Goal: Information Seeking & Learning: Check status

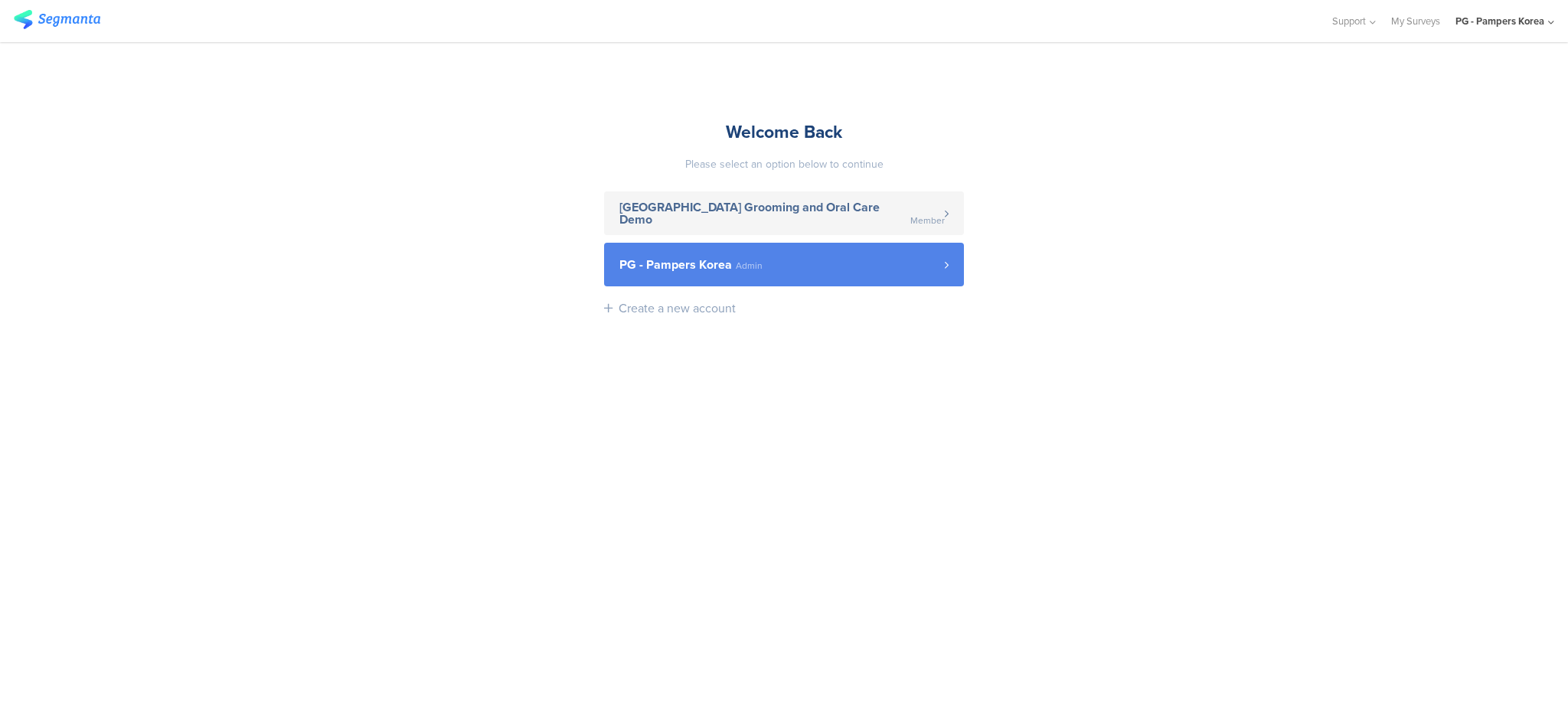
click at [755, 252] on link "PG - Pampers Korea Admin" at bounding box center [784, 264] width 360 height 44
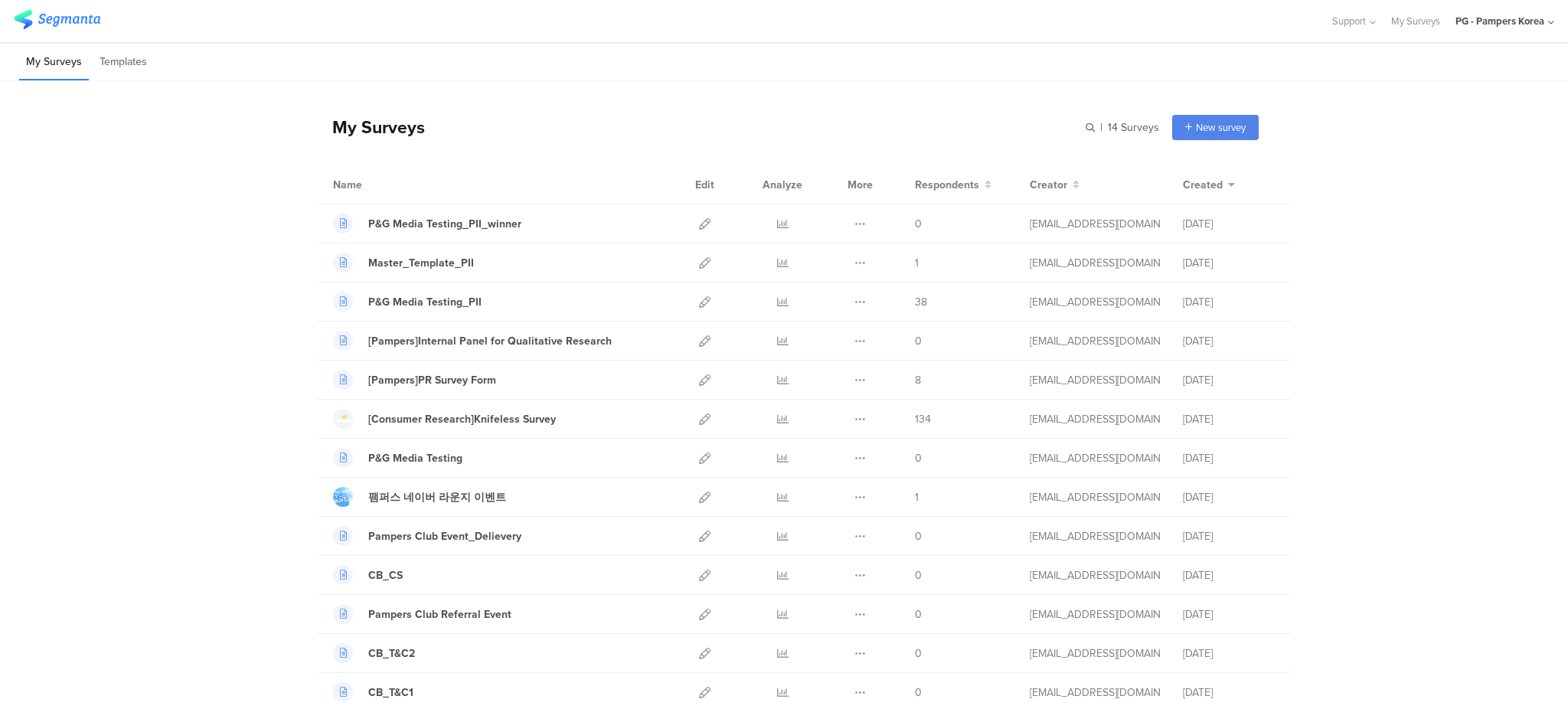
click at [612, 103] on div "My Surveys | 14 Surveys New survey Start from scratch Choose from templates" at bounding box center [788, 127] width 942 height 62
click at [777, 304] on icon at bounding box center [783, 302] width 11 height 11
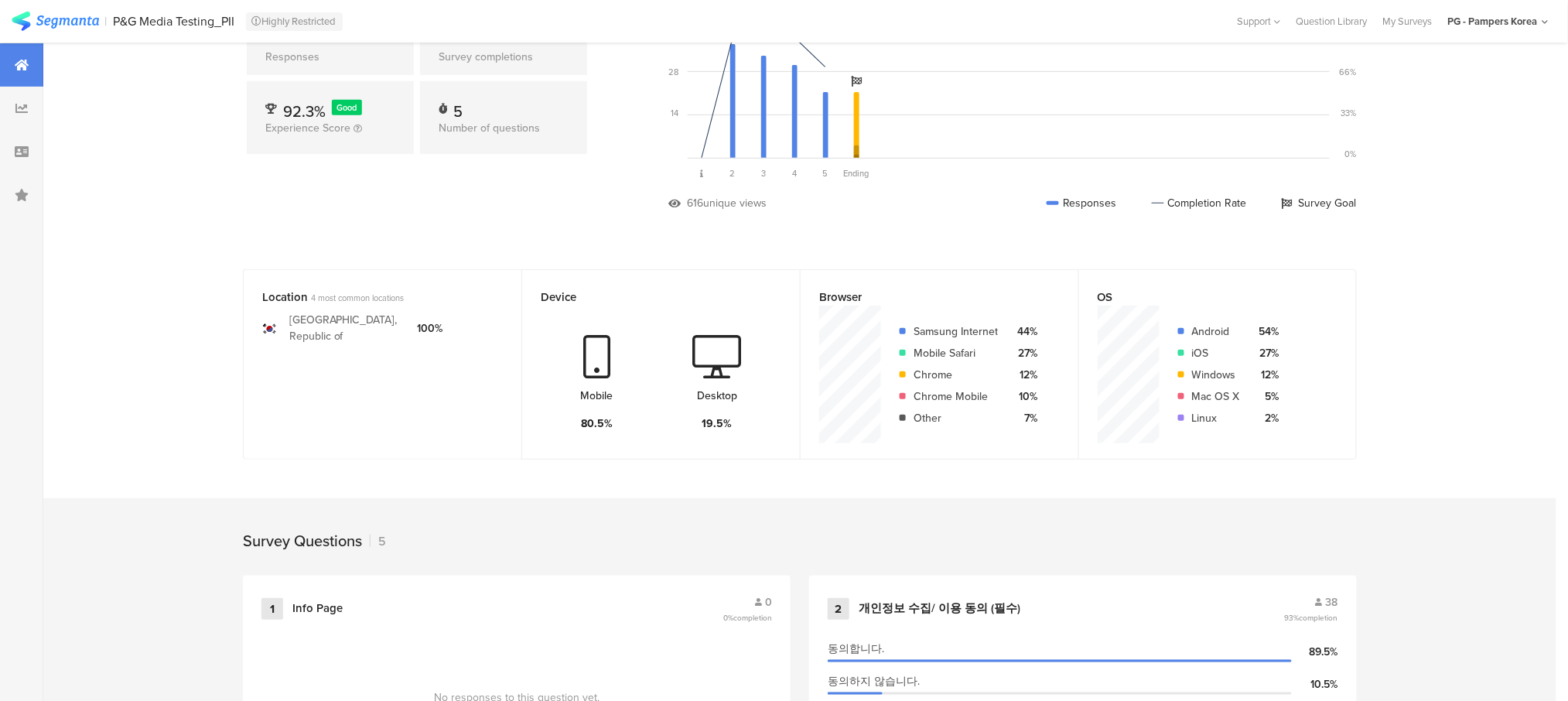
scroll to position [206, 0]
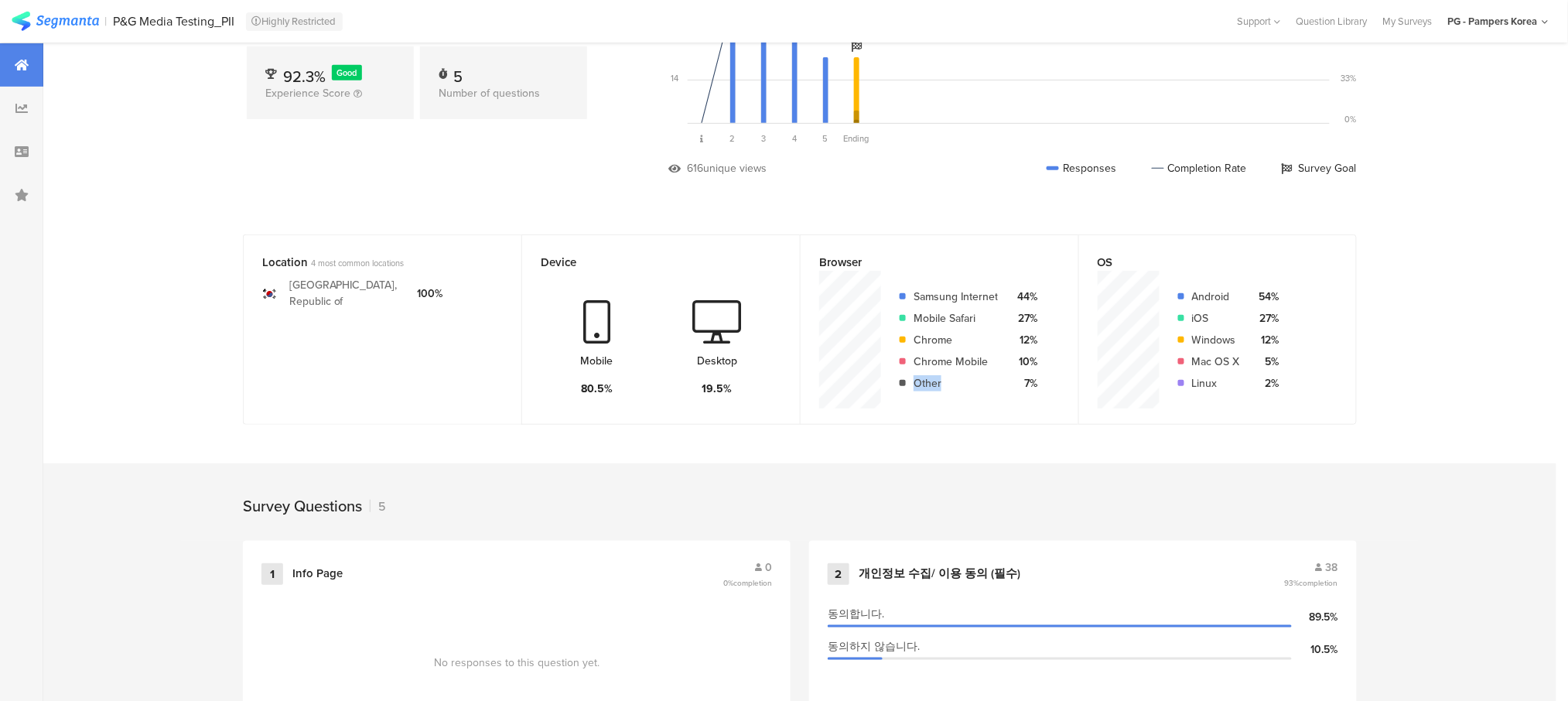
drag, startPoint x: 955, startPoint y: 383, endPoint x: 919, endPoint y: 383, distance: 36.0
click at [919, 383] on div "Samsung Internet 44% Mobile Safari 27% Chrome 12% Chrome Mobile 10% Other 7%" at bounding box center [958, 339] width 156 height 108
click at [944, 387] on div "Other" at bounding box center [955, 383] width 84 height 16
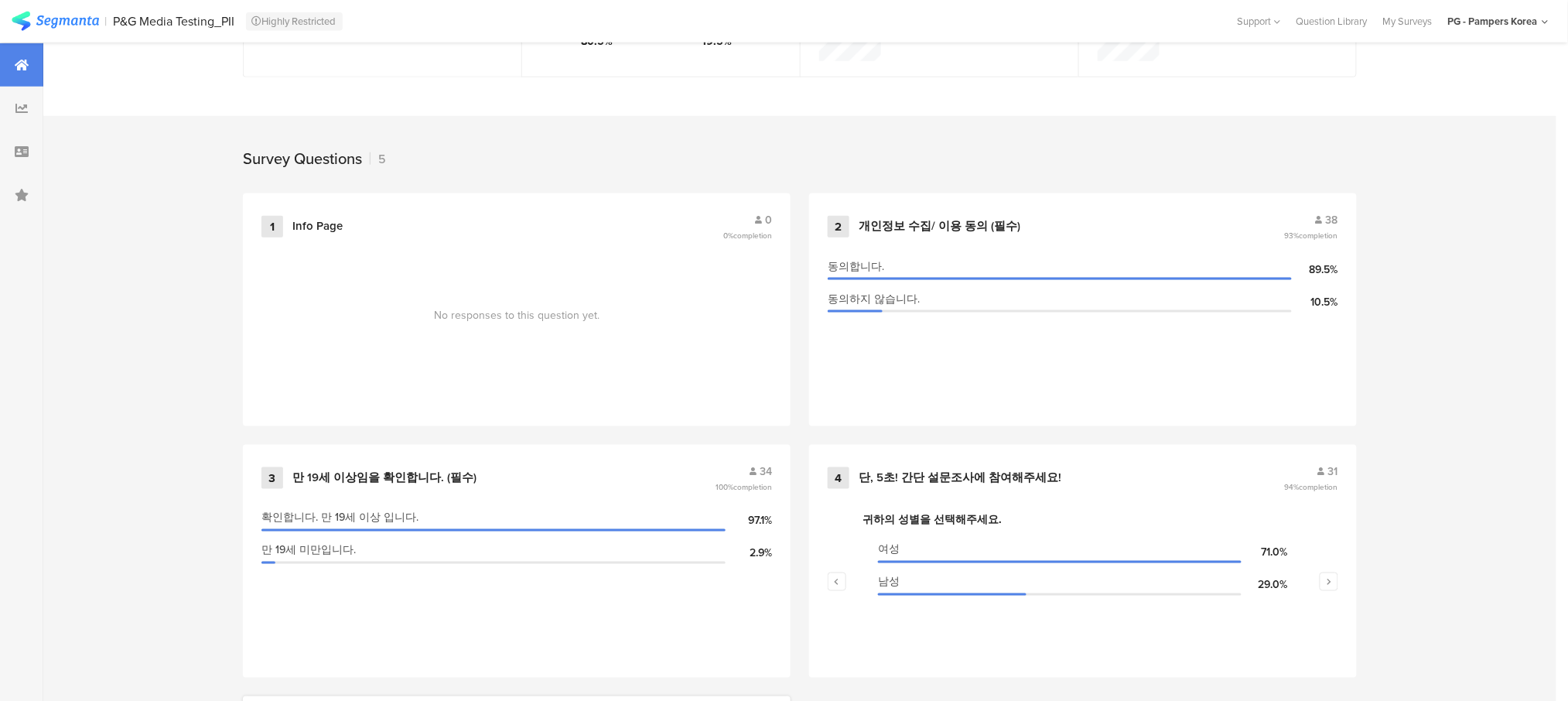
scroll to position [810, 0]
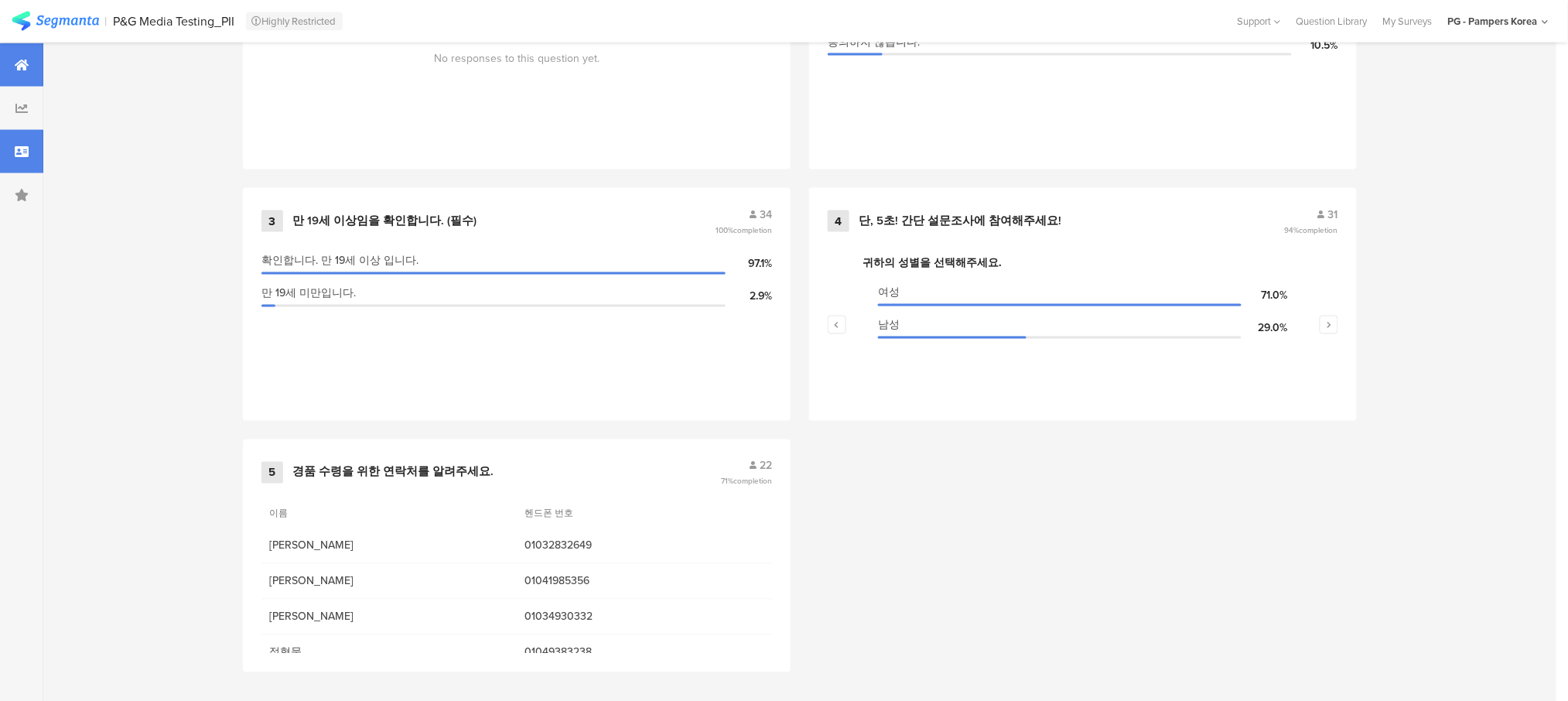
click at [20, 155] on icon at bounding box center [21, 151] width 14 height 12
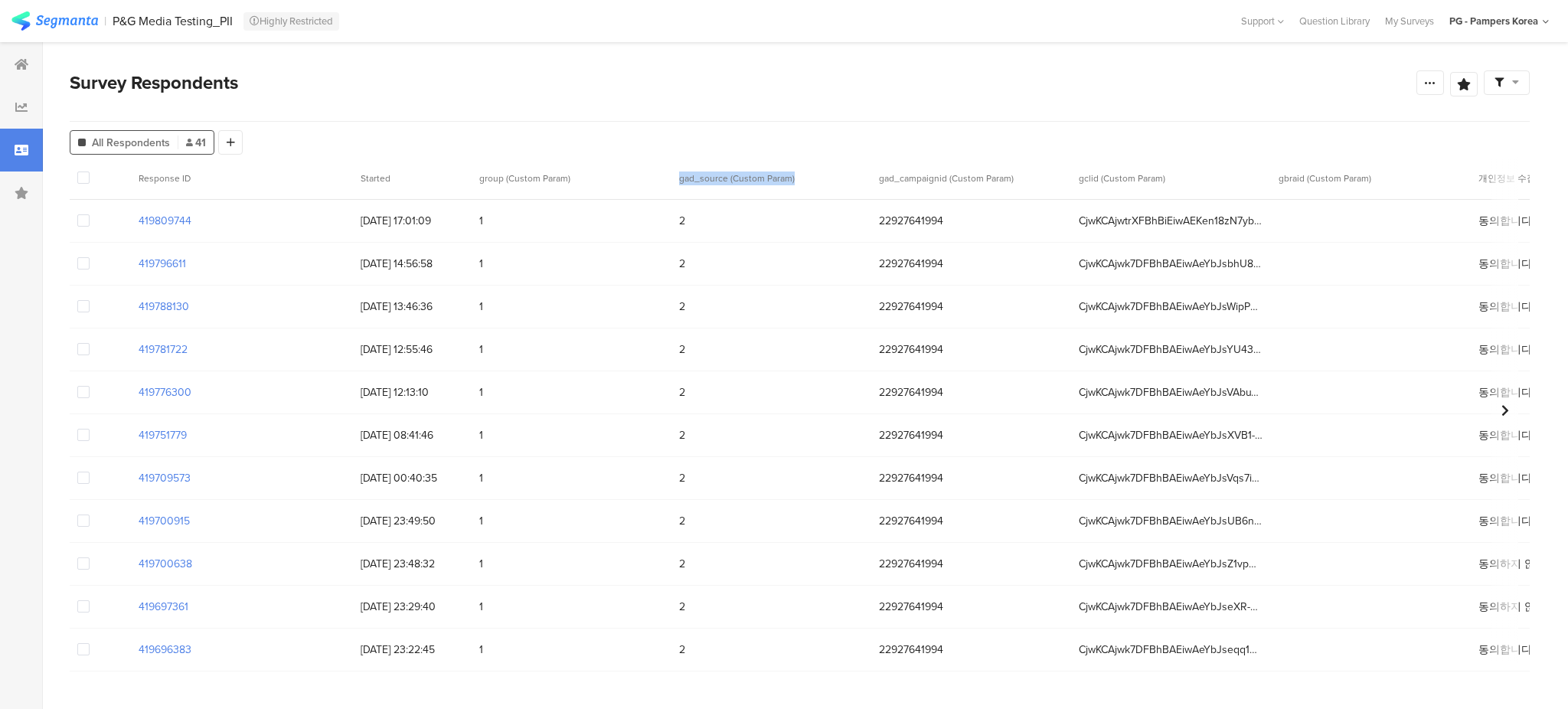
drag, startPoint x: 680, startPoint y: 179, endPoint x: 811, endPoint y: 181, distance: 131.0
click at [811, 181] on span "gad_source (Custom Param)" at bounding box center [766, 178] width 173 height 14
click at [789, 177] on span "gad_source (Custom Param)" at bounding box center [738, 178] width 116 height 14
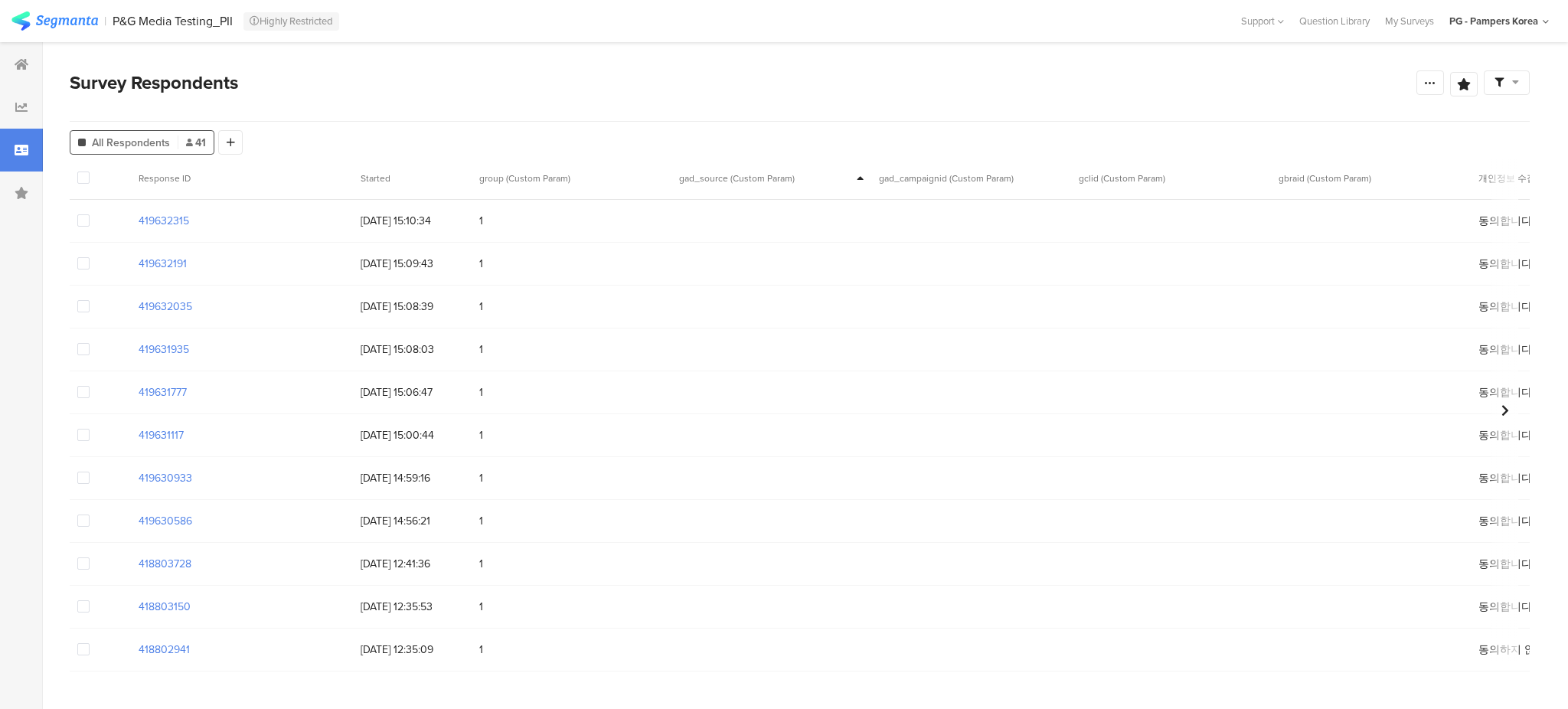
click at [857, 178] on icon at bounding box center [860, 178] width 7 height 10
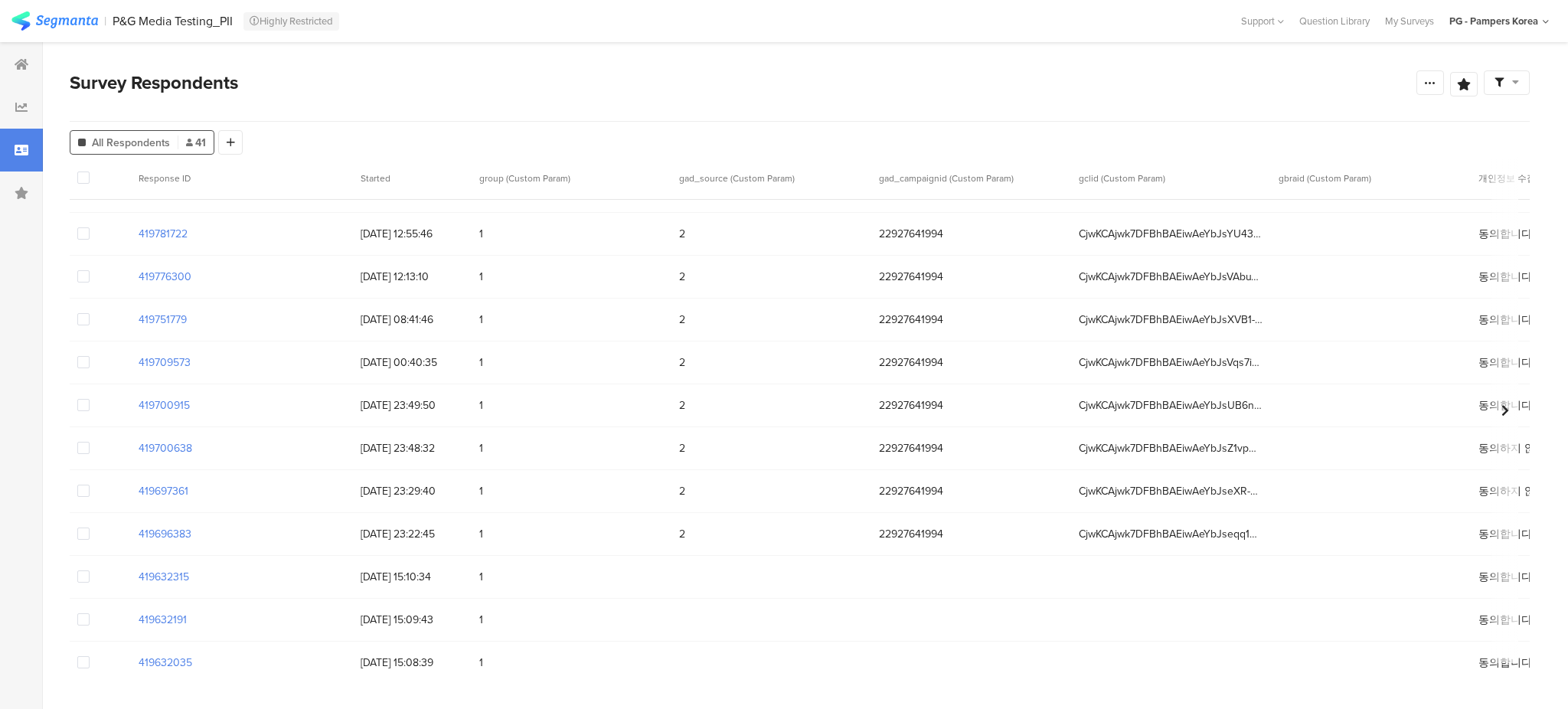
scroll to position [204, 0]
drag, startPoint x: 943, startPoint y: 445, endPoint x: 866, endPoint y: 440, distance: 77.2
click at [866, 440] on div "419696383 25/08/2025 23:22:45 1 2 22927641994 CjwKCAjwk7DFBhBAEiwAeYbJseqq1GHSp…" at bounding box center [1470, 445] width 2800 height 43
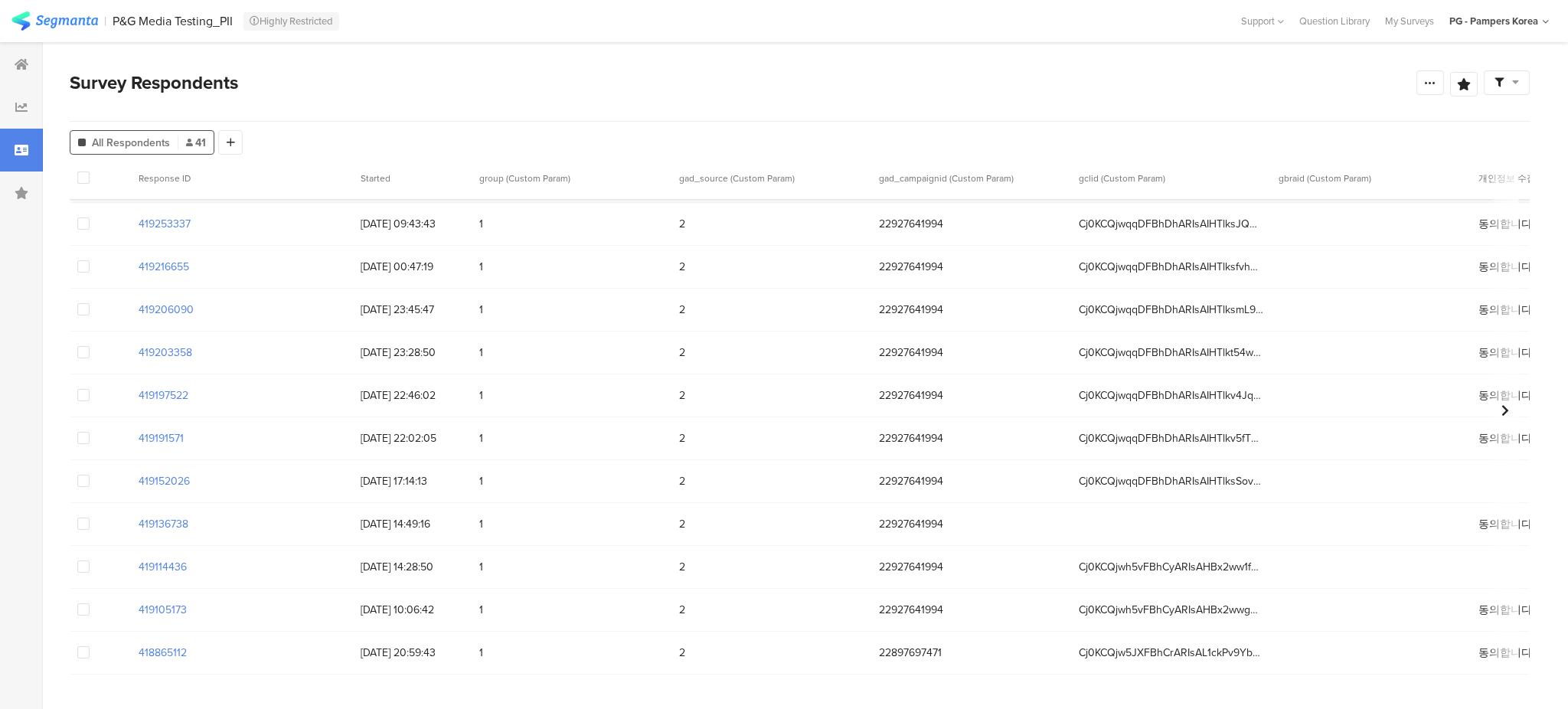
scroll to position [1226, 0]
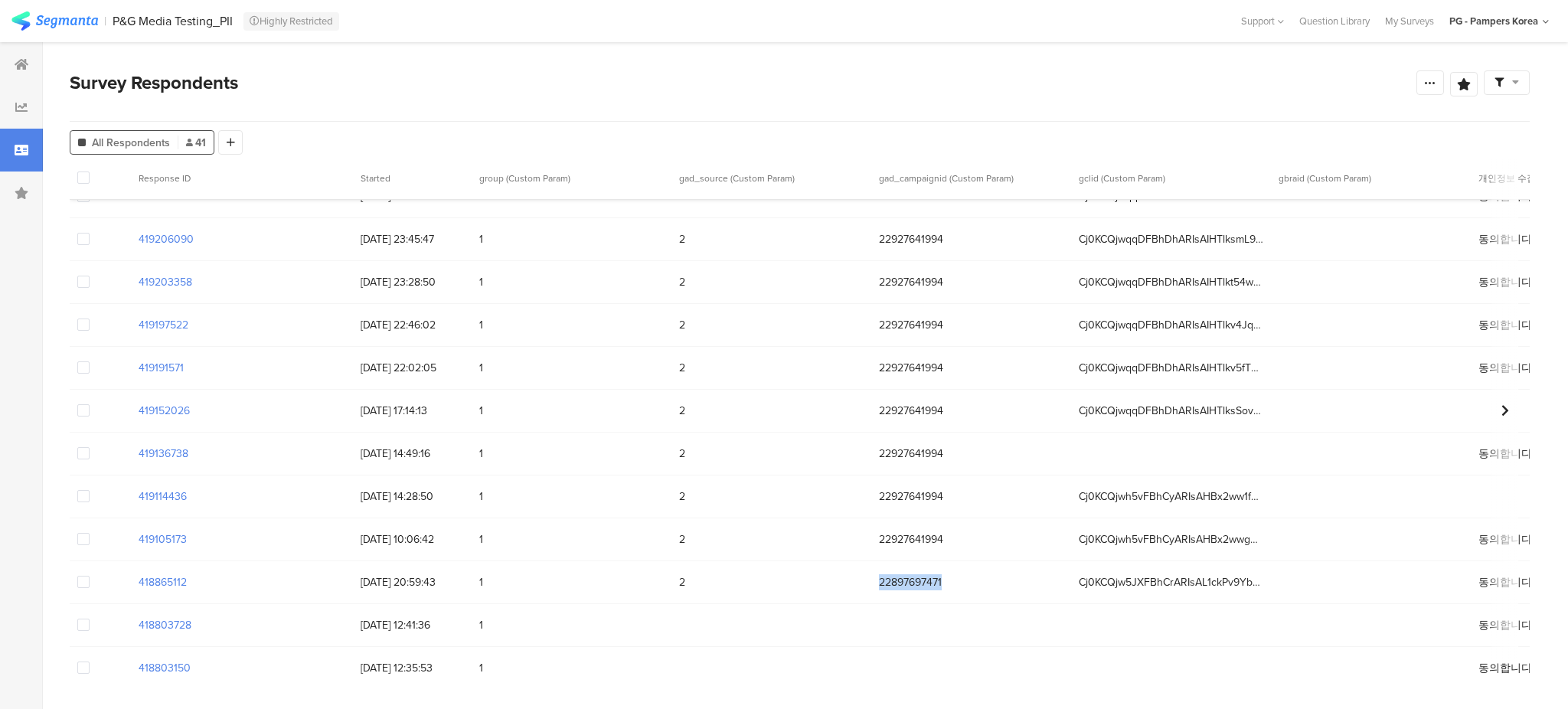
drag, startPoint x: 946, startPoint y: 579, endPoint x: 880, endPoint y: 580, distance: 66.0
click at [880, 580] on span "22897697471" at bounding box center [971, 582] width 185 height 16
click at [909, 584] on span "22897697471" at bounding box center [971, 582] width 185 height 16
drag, startPoint x: 957, startPoint y: 583, endPoint x: 866, endPoint y: 586, distance: 91.0
click at [866, 586] on div "418865112 20/08/2025 20:59:43 1 2 22897697471 Cj0KCQjw5JXFBhCrARIsAL1ckPv9YbeJu…" at bounding box center [1470, 582] width 2800 height 43
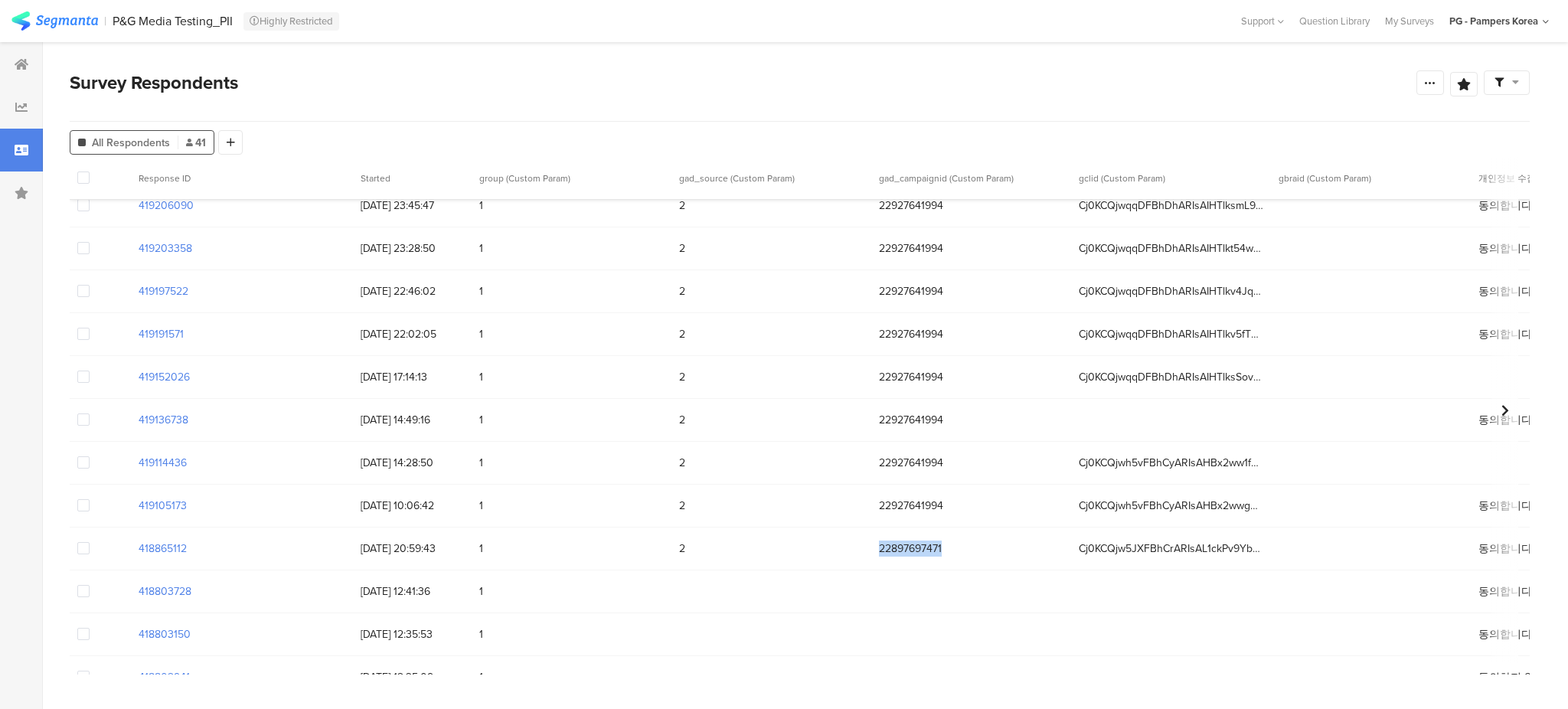
scroll to position [1210, 0]
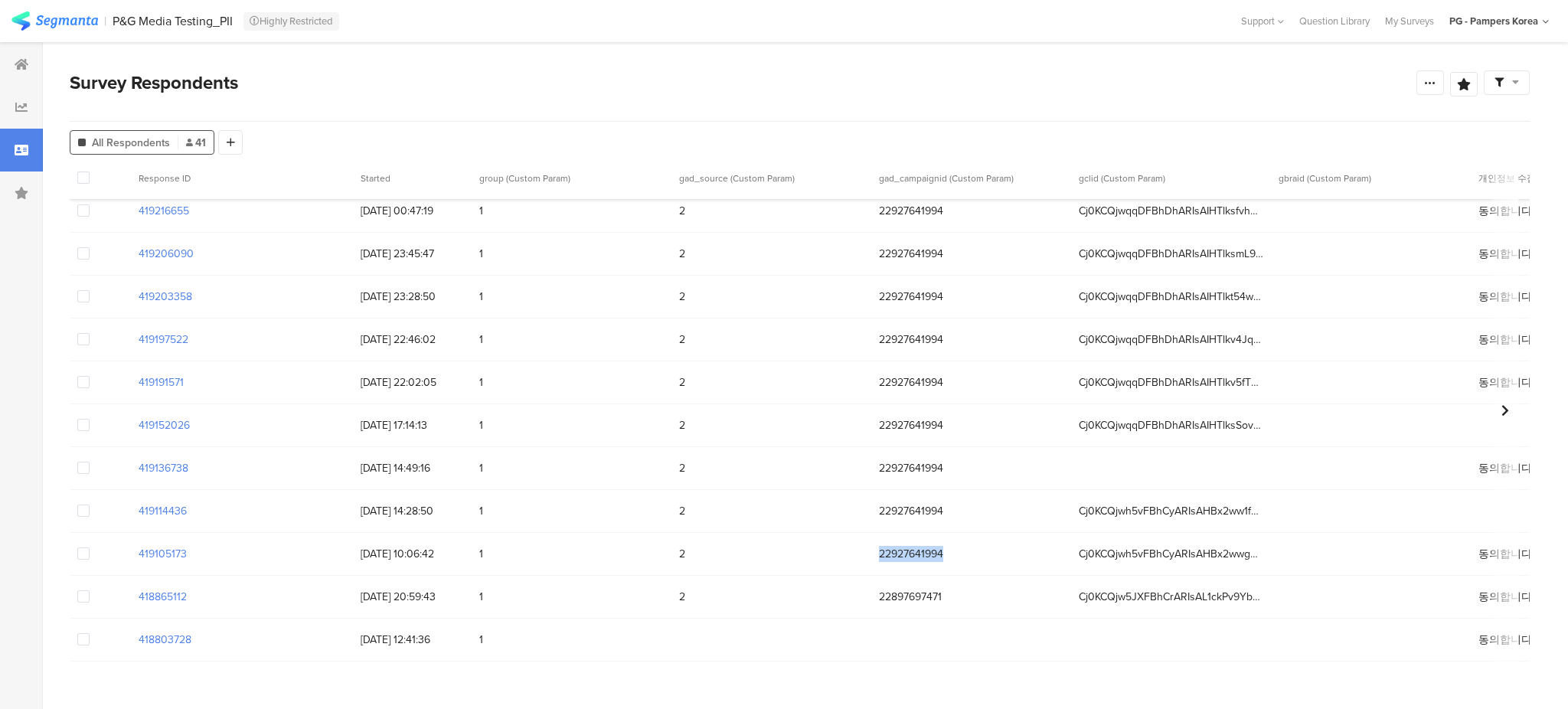
drag, startPoint x: 944, startPoint y: 551, endPoint x: 863, endPoint y: 554, distance: 81.1
click at [861, 554] on div "419105173 22/08/2025 10:06:42 1 2 22927641994 Cj0KCQjwh5vFBhCyARIsAHBx2wwgHEKeR…" at bounding box center [1470, 554] width 2800 height 43
click at [946, 547] on span "22927641994" at bounding box center [971, 554] width 185 height 16
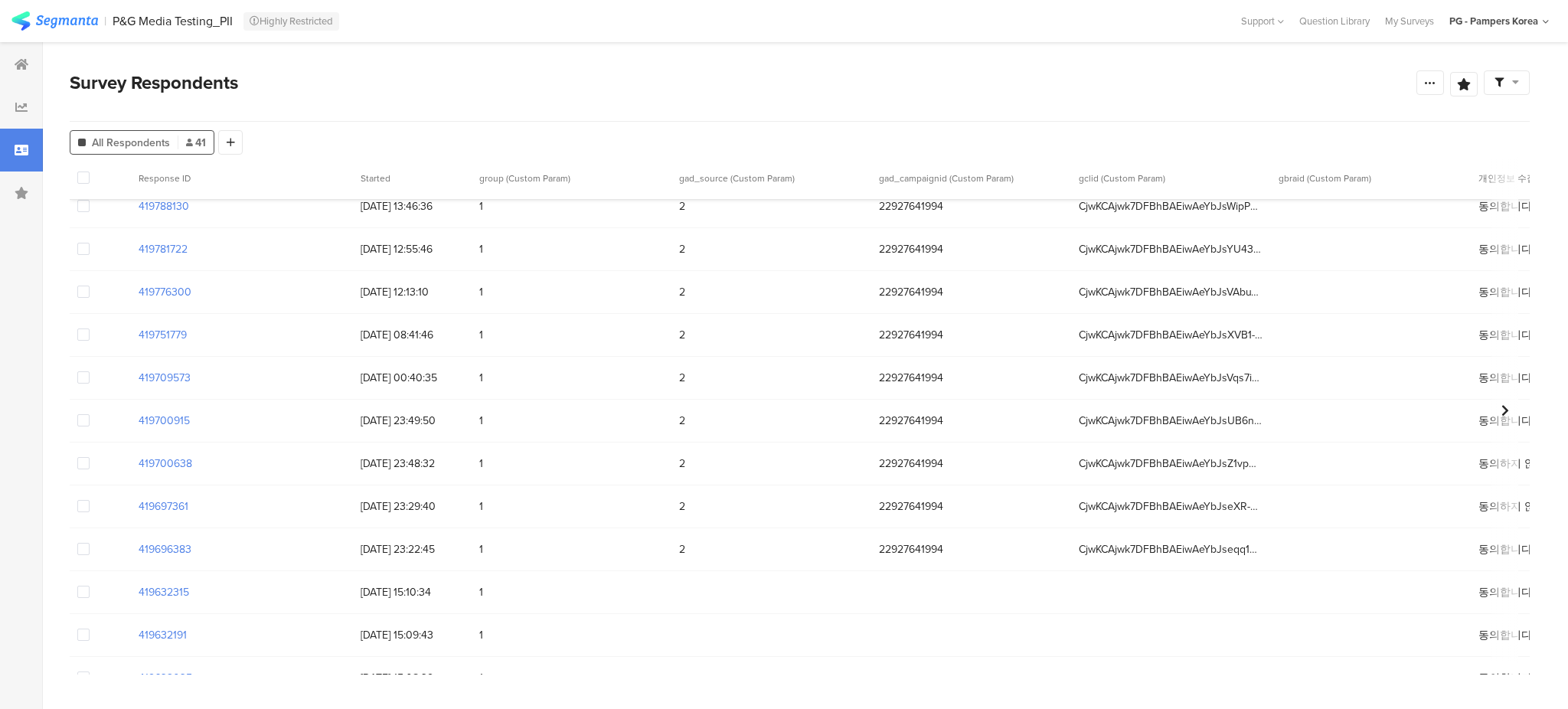
scroll to position [0, 0]
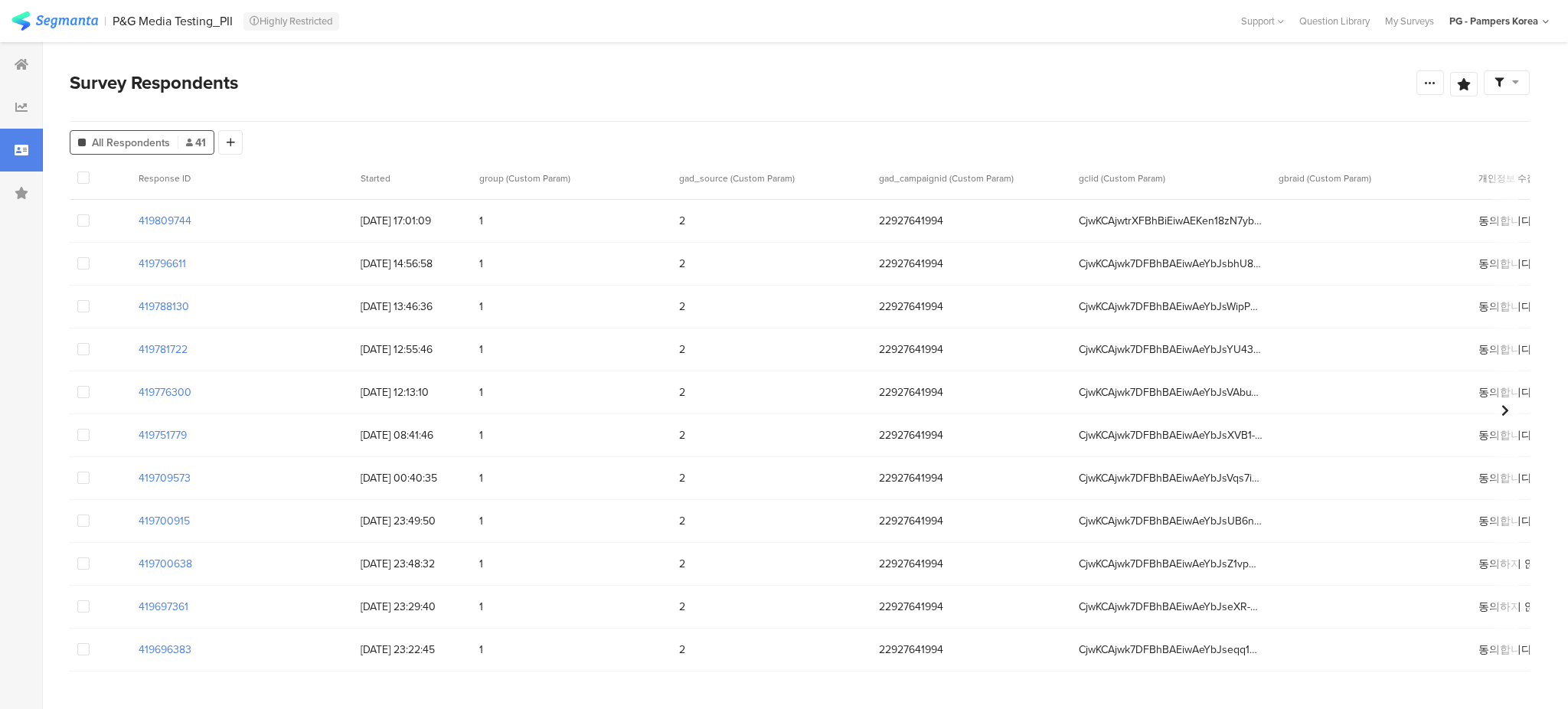
click at [1209, 231] on div "CjwKCAjwtrXFBhBiEiwAEKen18zN7ybuLeqEnk0MKWkq6DkoCww0XSvttbrmHjZaKrggxD-xF9NM9Ro…" at bounding box center [1171, 221] width 200 height 31
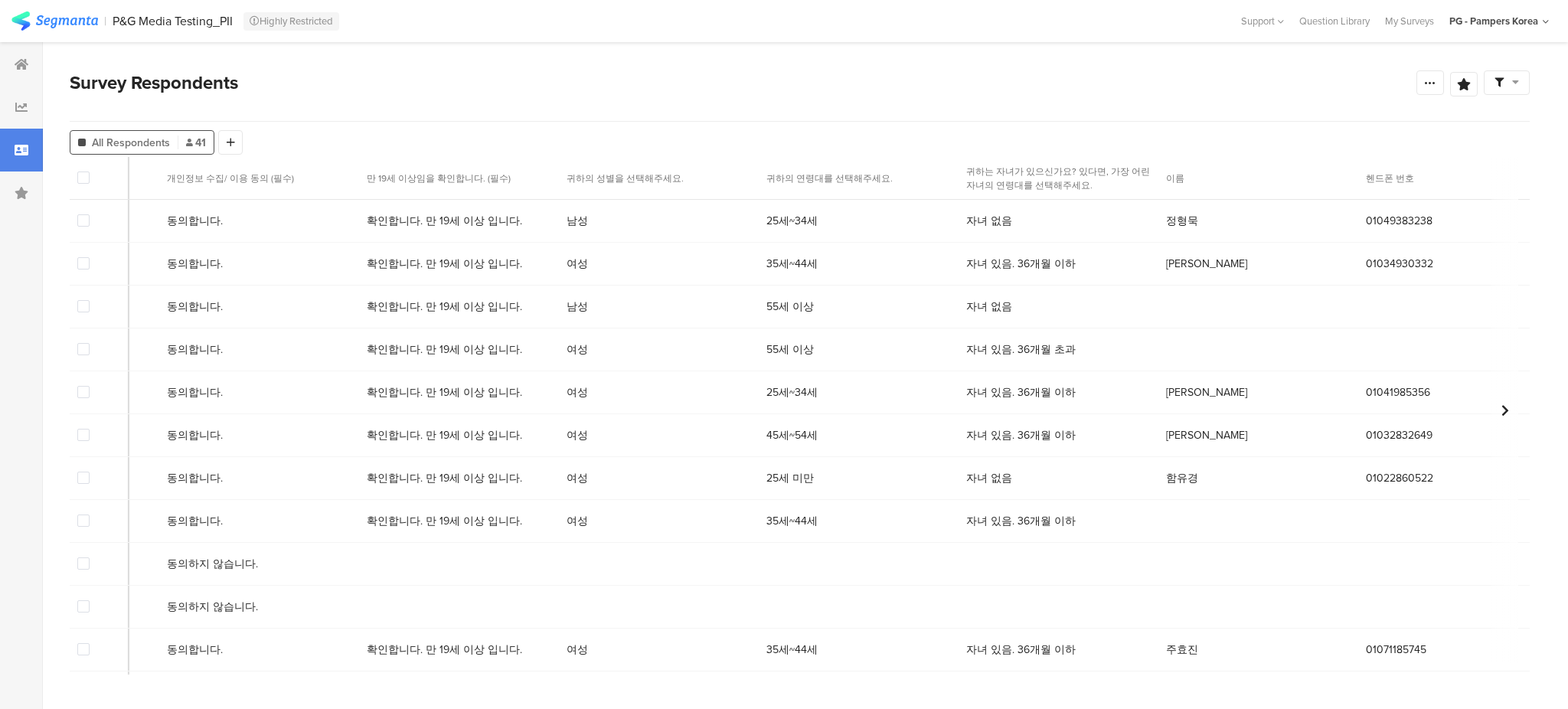
scroll to position [0, 1365]
